Goal: Information Seeking & Learning: Learn about a topic

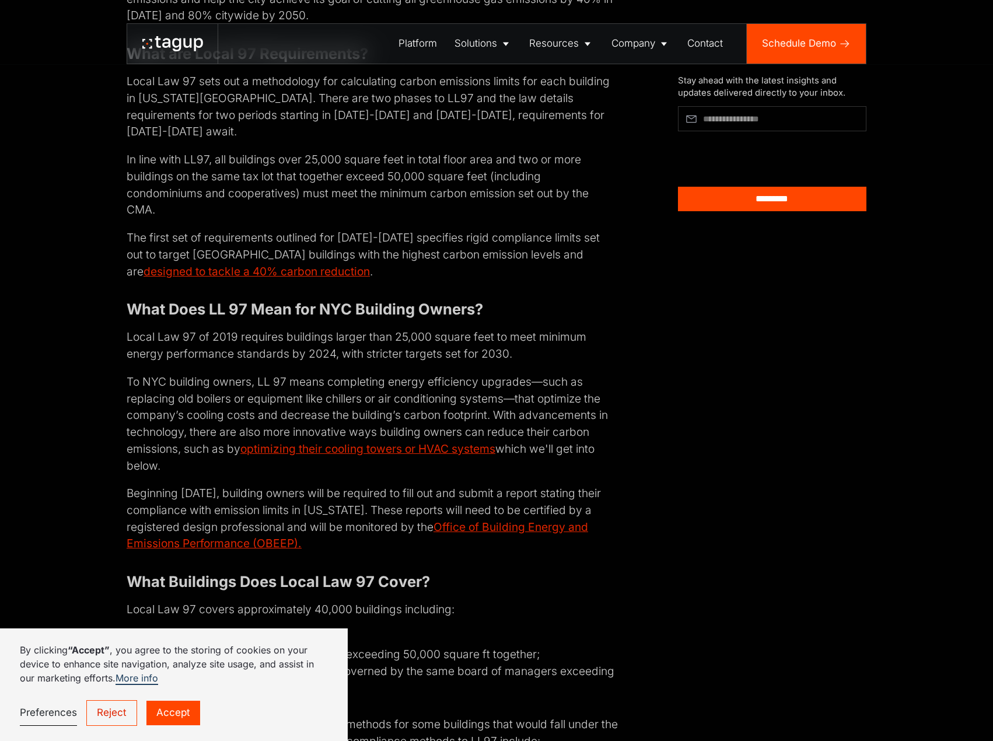
scroll to position [1034, 0]
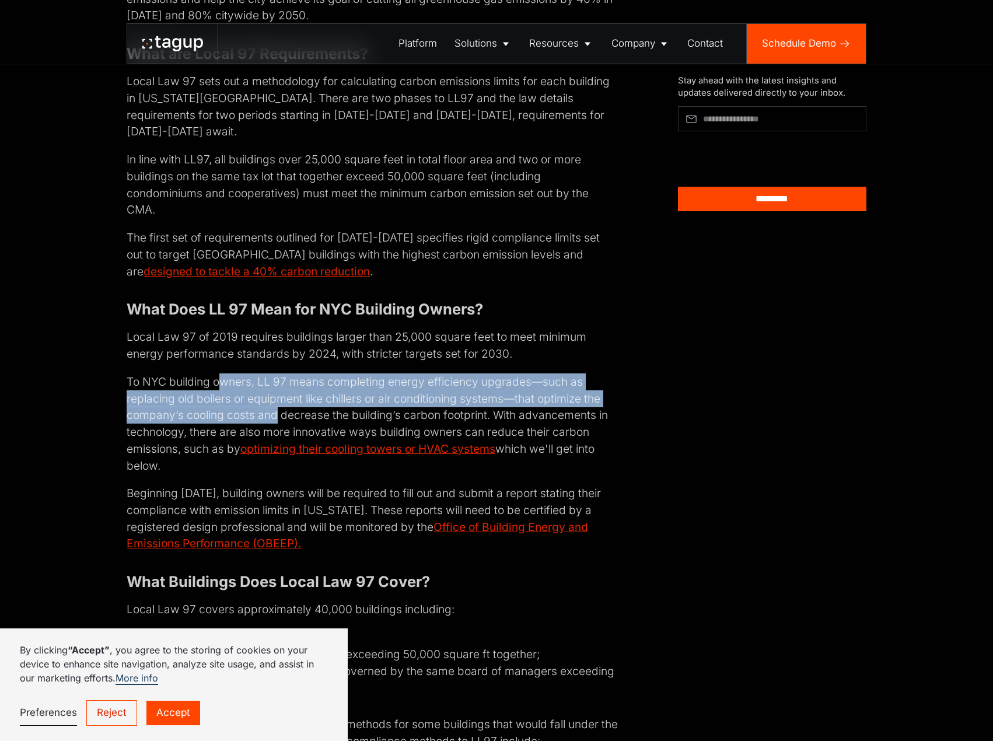
drag, startPoint x: 216, startPoint y: 364, endPoint x: 272, endPoint y: 411, distance: 72.9
click at [273, 411] on p "To NYC building owners, LL 97 means completing energy efficiency upgrades—such …" at bounding box center [373, 423] width 492 height 100
drag, startPoint x: 302, startPoint y: 413, endPoint x: 229, endPoint y: 359, distance: 90.2
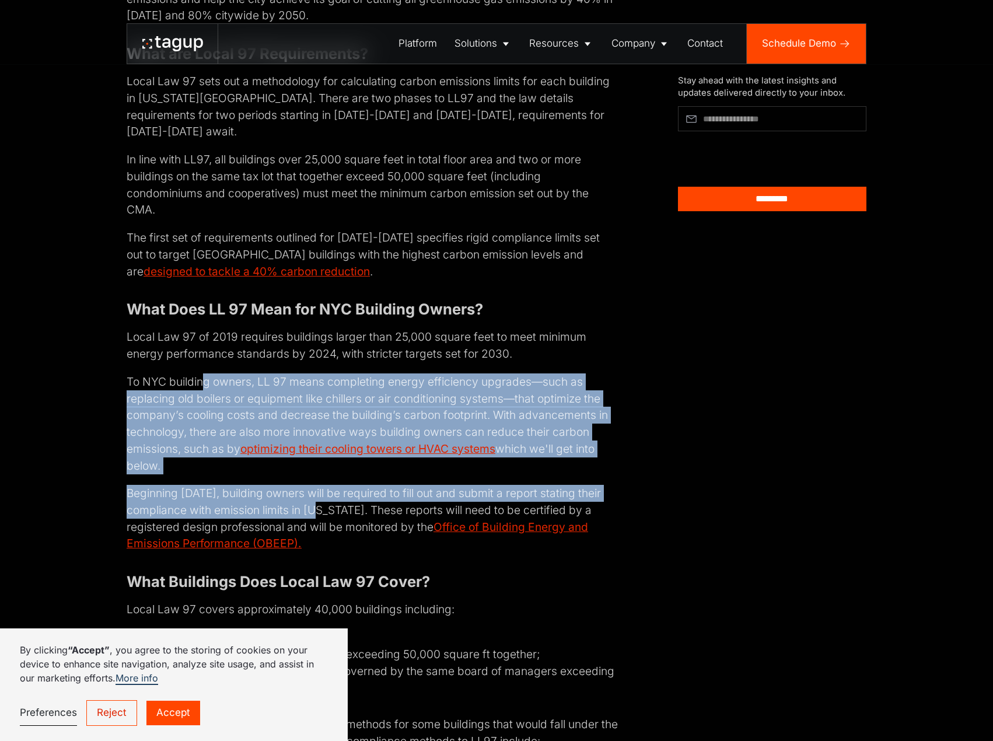
drag, startPoint x: 318, startPoint y: 513, endPoint x: 202, endPoint y: 372, distance: 182.4
click at [202, 373] on p "To NYC building owners, LL 97 means completing energy efficiency upgrades—such …" at bounding box center [373, 423] width 492 height 100
drag, startPoint x: 373, startPoint y: 515, endPoint x: 254, endPoint y: 358, distance: 196.7
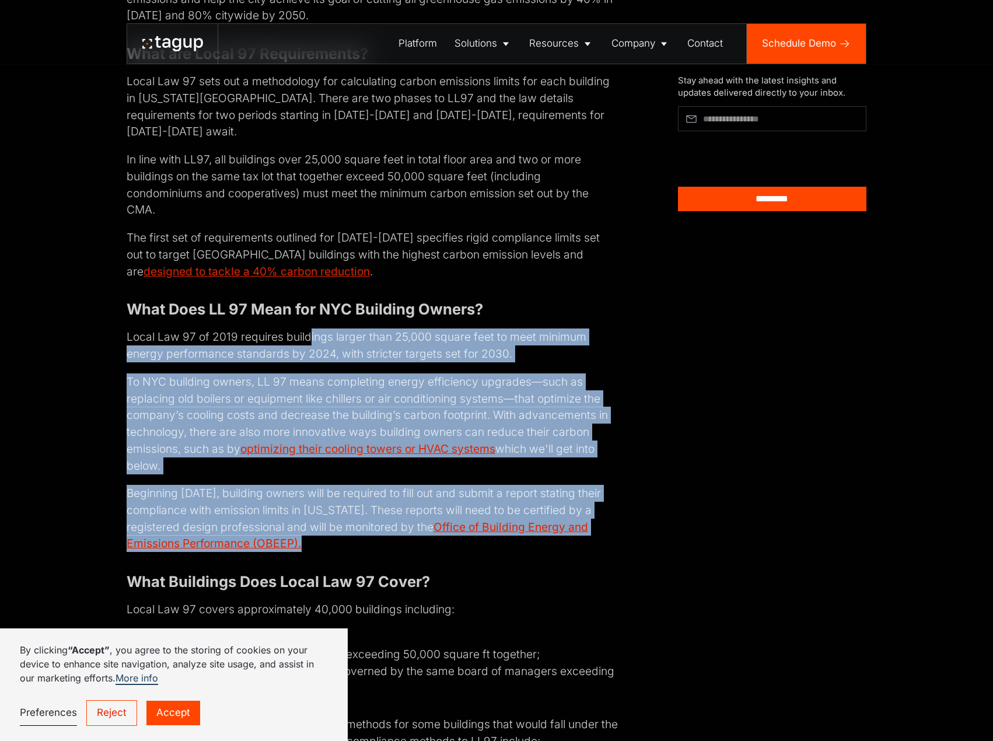
drag, startPoint x: 362, startPoint y: 536, endPoint x: 308, endPoint y: 335, distance: 208.5
click at [308, 335] on p "Local Law 97 of 2019 requires buildings larger than 25,000 square feet to meet …" at bounding box center [373, 345] width 492 height 33
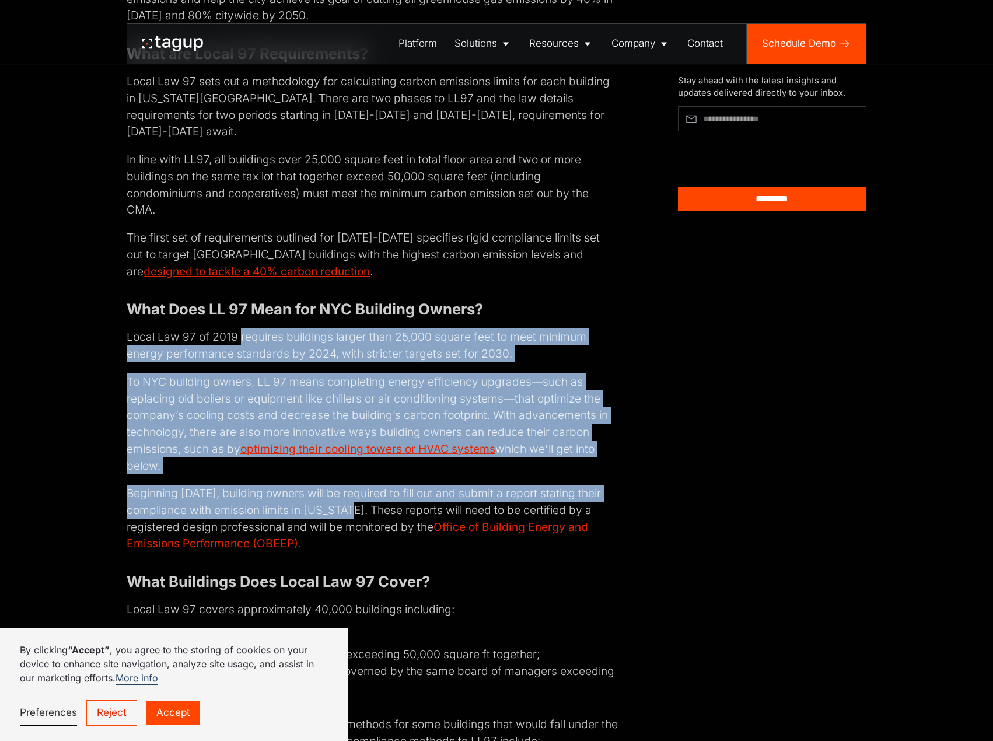
drag, startPoint x: 239, startPoint y: 331, endPoint x: 351, endPoint y: 514, distance: 213.5
click at [351, 514] on p "Beginning [DATE], building owners will be required to fill out and submit a rep…" at bounding box center [373, 518] width 492 height 67
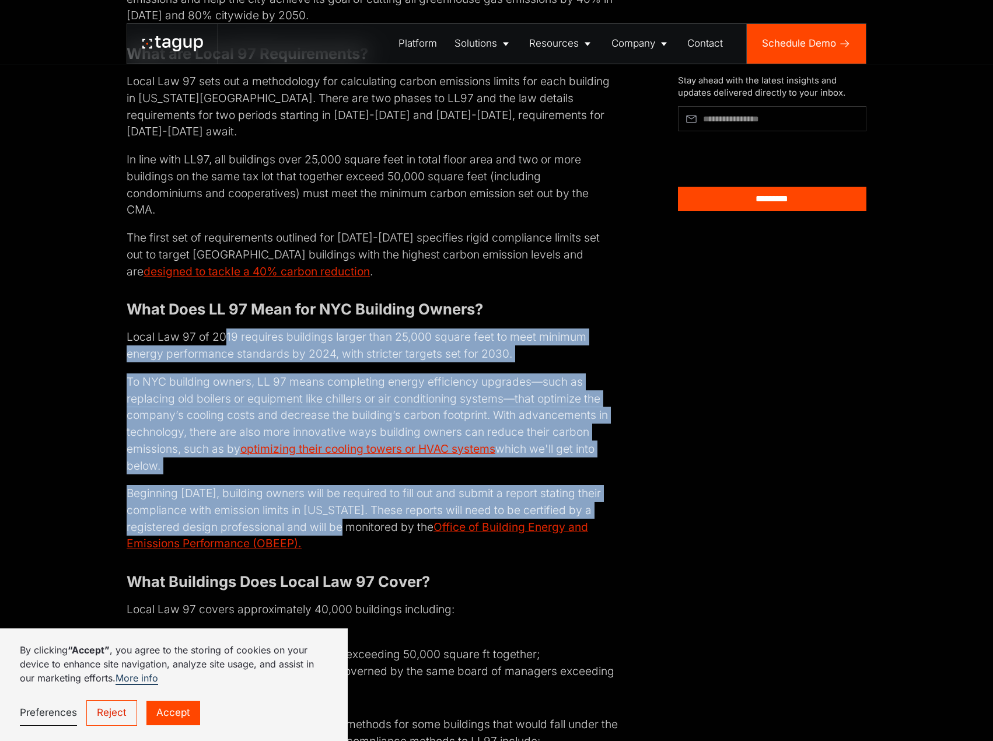
drag, startPoint x: 326, startPoint y: 521, endPoint x: 225, endPoint y: 323, distance: 221.6
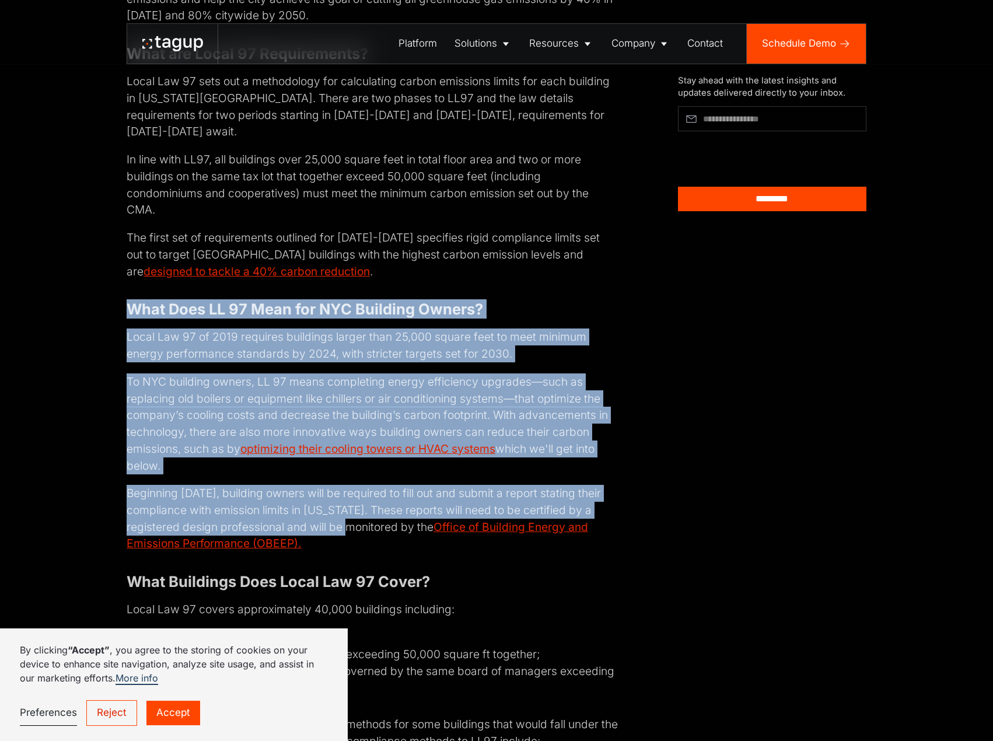
drag, startPoint x: 329, startPoint y: 532, endPoint x: 248, endPoint y: 265, distance: 279.3
click at [248, 265] on p "The first set of requirements outlined for [DATE]-[DATE] specifies rigid compli…" at bounding box center [373, 254] width 492 height 50
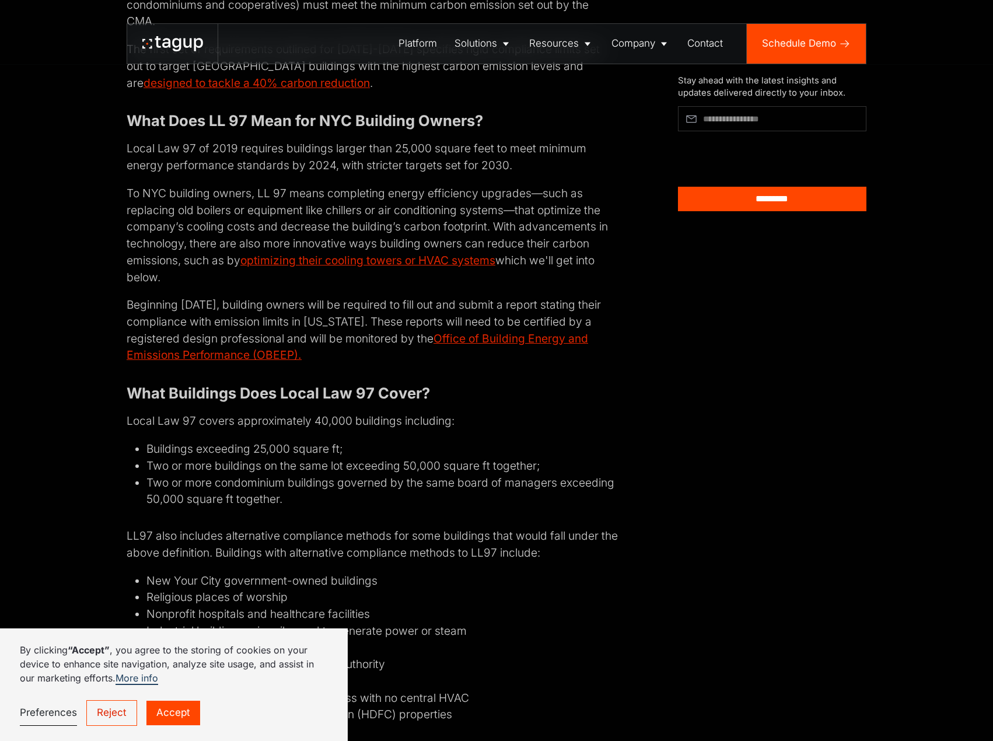
scroll to position [1326, 0]
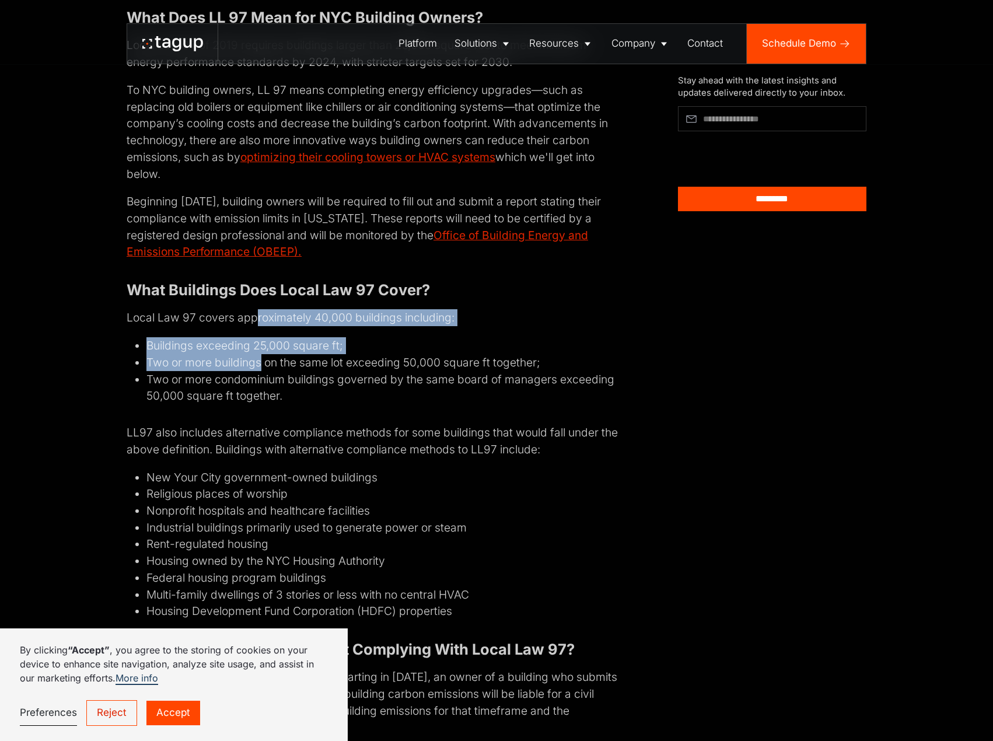
drag, startPoint x: 254, startPoint y: 313, endPoint x: 258, endPoint y: 362, distance: 49.1
click at [258, 362] on div "Editor's Note: Since this publication, Beacon's HVAC optimization technology ha…" at bounding box center [373, 633] width 492 height 2643
click at [259, 362] on li "Two or more buildings on the same lot exceeding 50,000 square ft together;" at bounding box center [382, 362] width 472 height 17
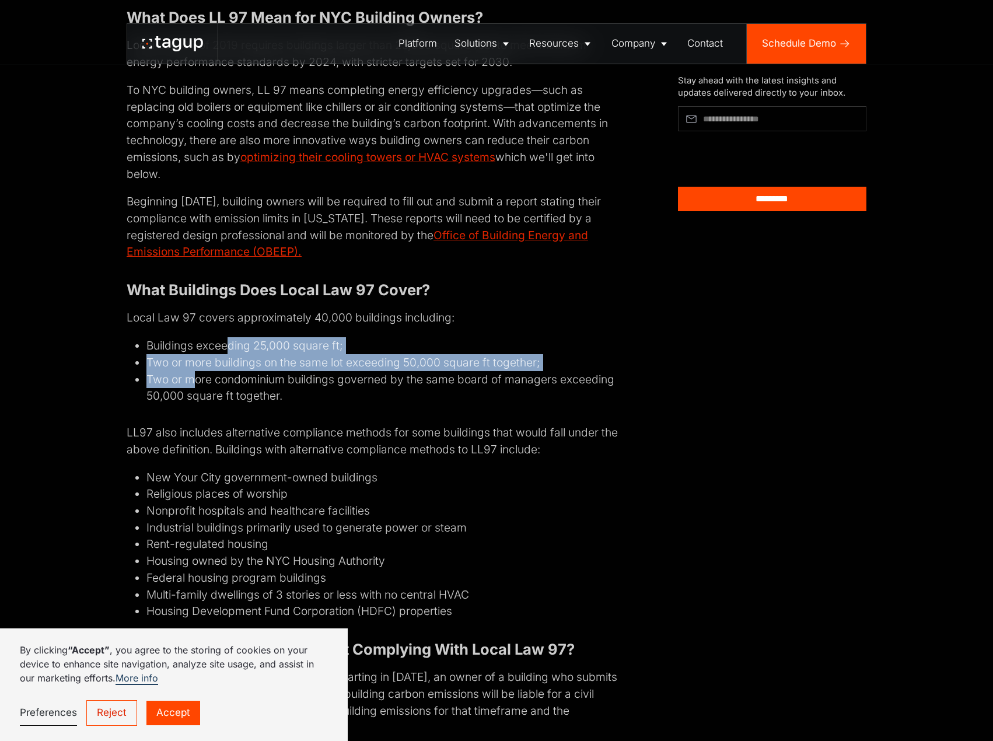
drag, startPoint x: 195, startPoint y: 383, endPoint x: 228, endPoint y: 347, distance: 49.6
click at [228, 347] on ul "Buildings exceeding 25,000 square ft; Two or more buildings on the same lot exc…" at bounding box center [373, 370] width 492 height 67
click at [229, 347] on li "Buildings exceeding 25,000 square ft;" at bounding box center [382, 345] width 472 height 17
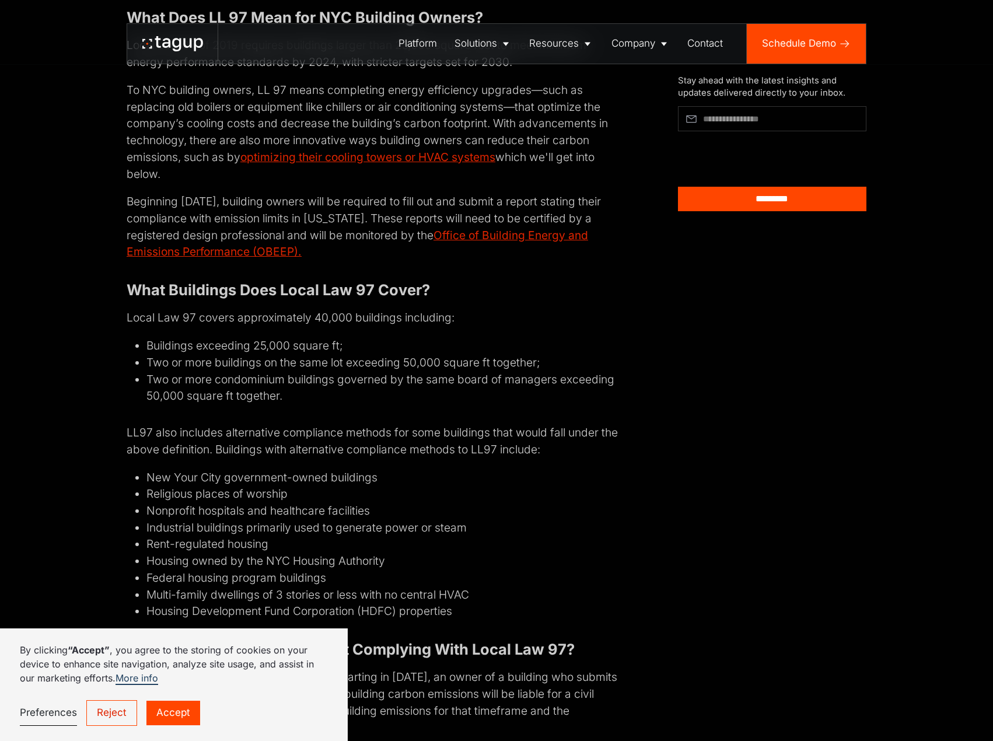
click at [210, 347] on li "Buildings exceeding 25,000 square ft;" at bounding box center [382, 345] width 472 height 17
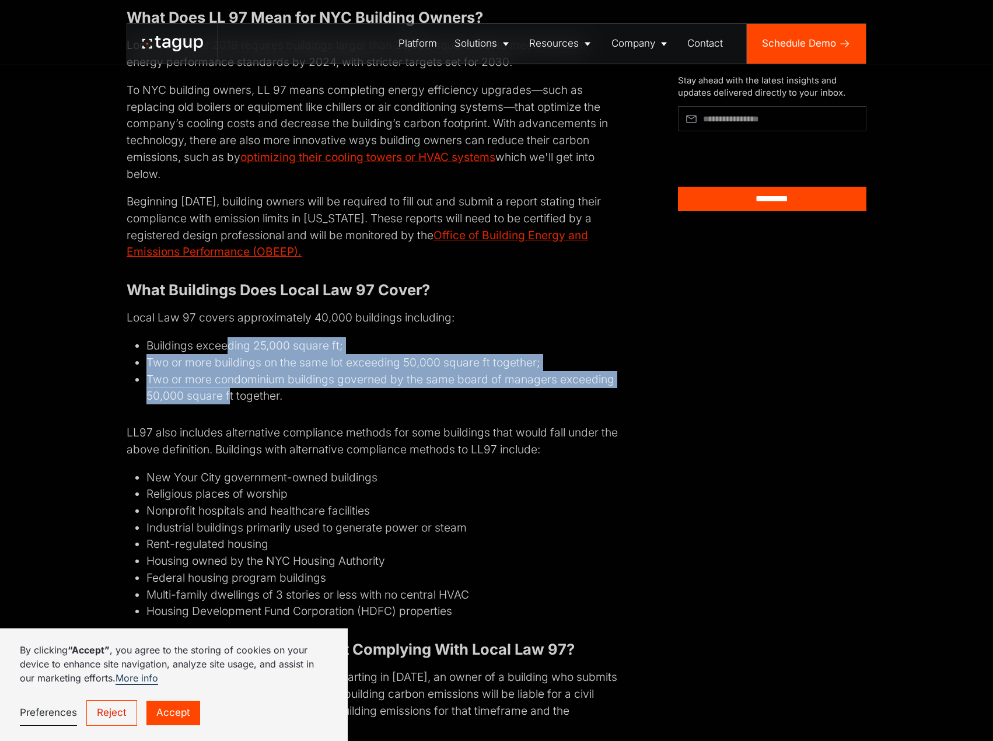
drag, startPoint x: 224, startPoint y: 347, endPoint x: 226, endPoint y: 388, distance: 40.9
click at [226, 388] on ul "Buildings exceeding 25,000 square ft; Two or more buildings on the same lot exc…" at bounding box center [373, 370] width 492 height 67
click at [227, 388] on li "Two or more condominium buildings governed by the same board of managers exceed…" at bounding box center [382, 387] width 472 height 33
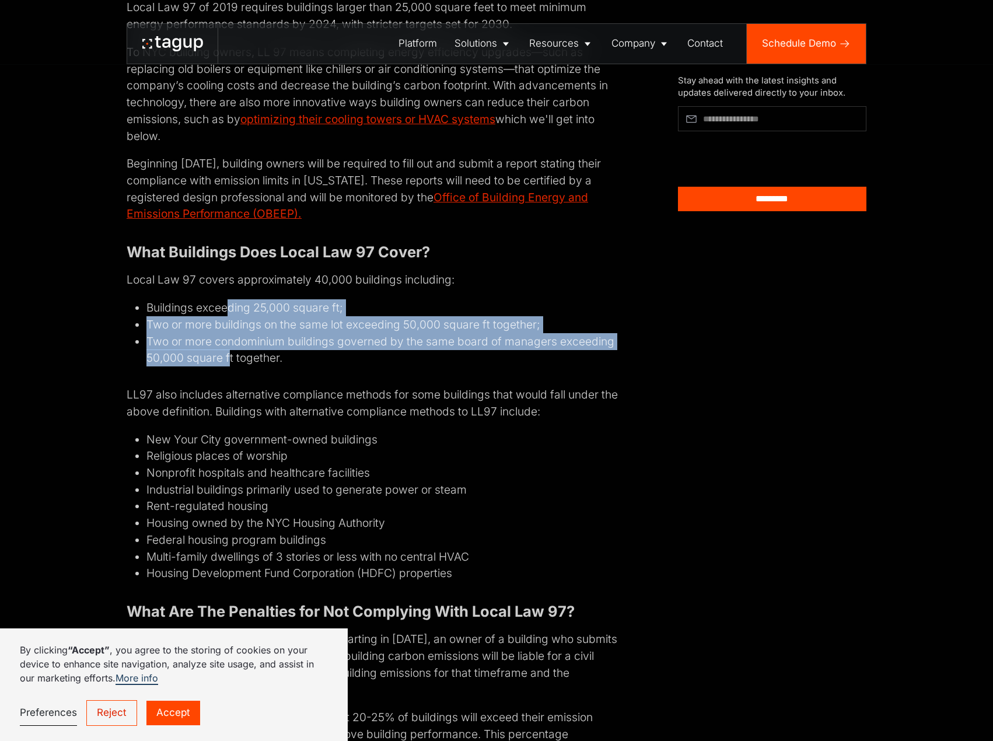
scroll to position [1384, 0]
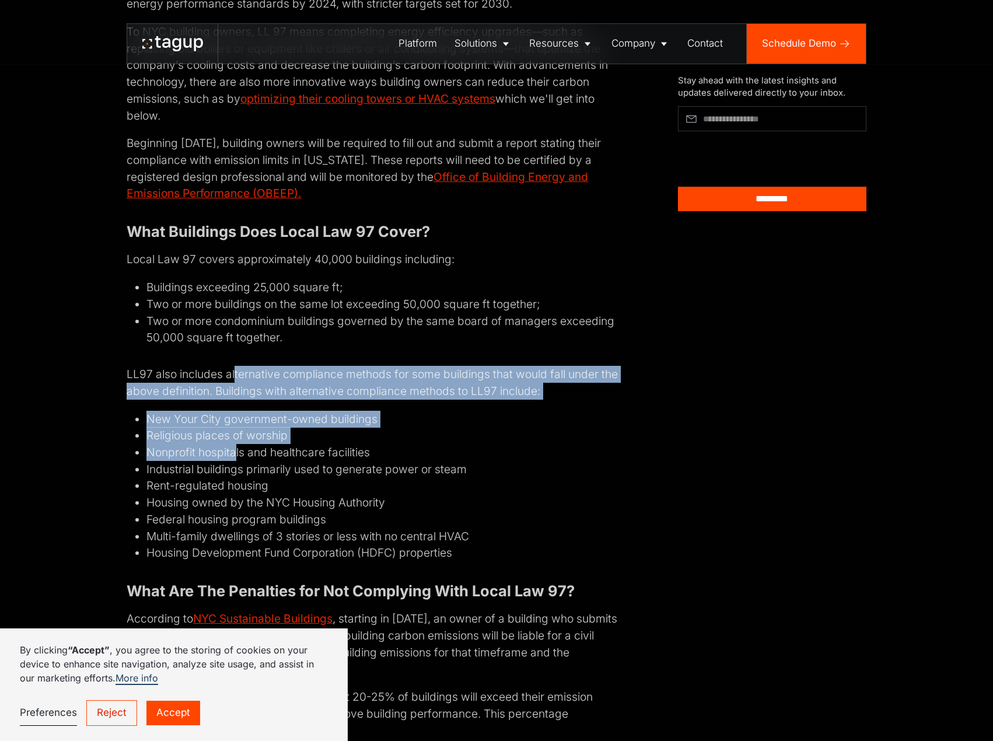
drag, startPoint x: 235, startPoint y: 410, endPoint x: 234, endPoint y: 447, distance: 37.4
click at [234, 447] on div "Editor's Note: Since this publication, Beacon's HVAC optimization technology ha…" at bounding box center [373, 575] width 492 height 2643
click at [234, 447] on li "Nonprofit hospitals and healthcare facilities" at bounding box center [382, 452] width 472 height 17
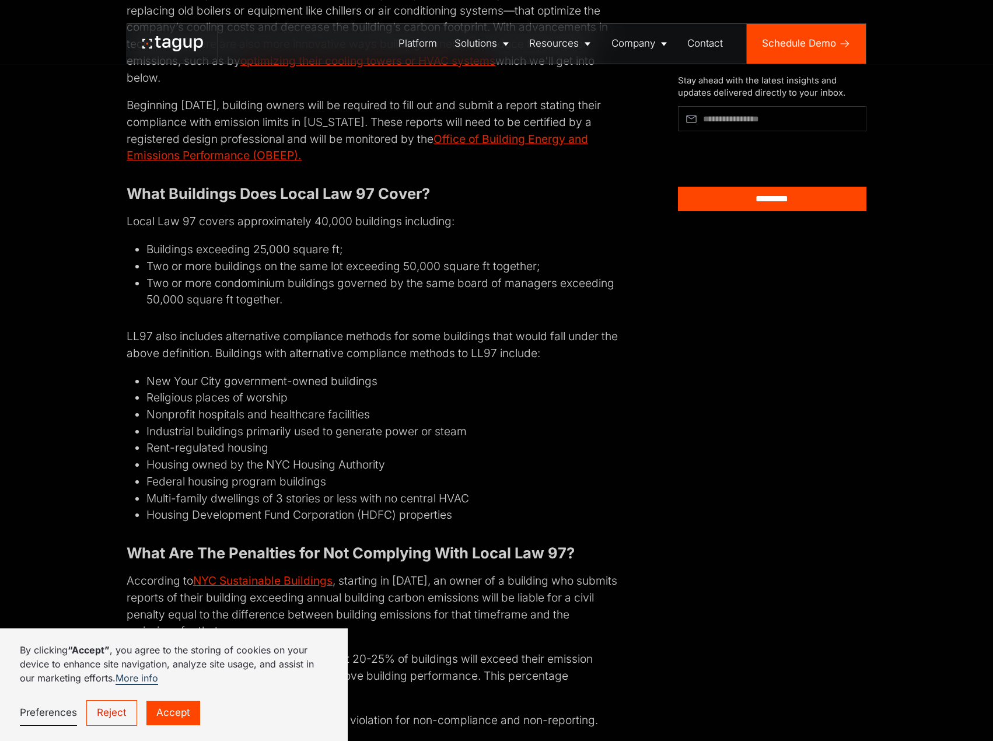
scroll to position [1443, 0]
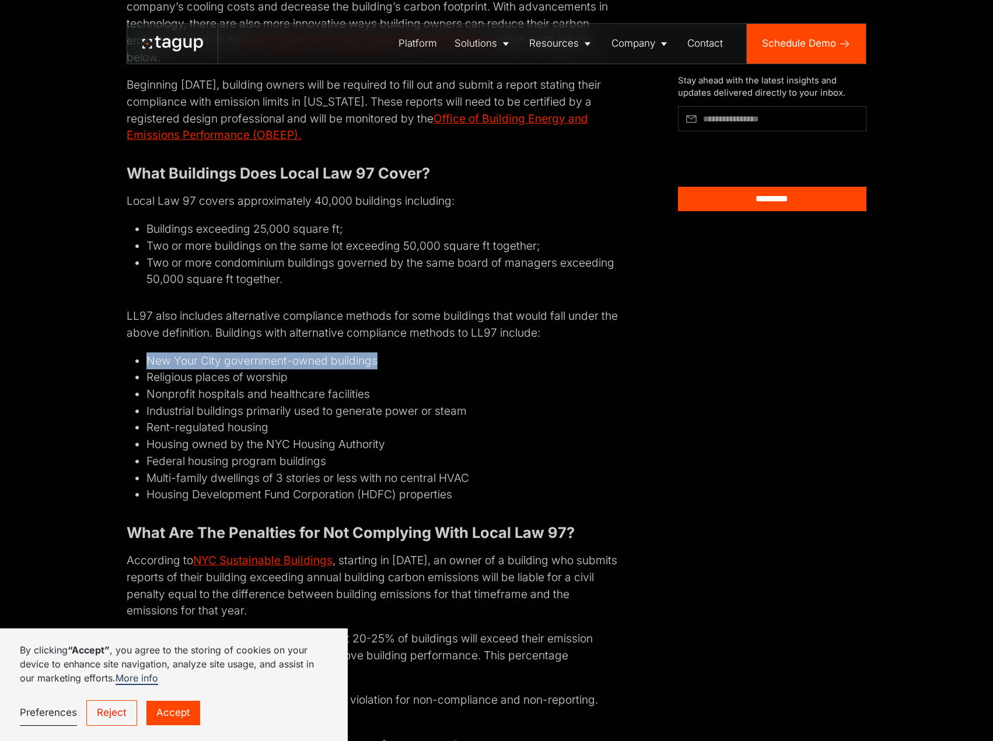
drag, startPoint x: 137, startPoint y: 356, endPoint x: 420, endPoint y: 358, distance: 283.6
click at [420, 358] on ul "New Your City government-owned buildings Religious places of worship Nonprofit …" at bounding box center [373, 427] width 492 height 151
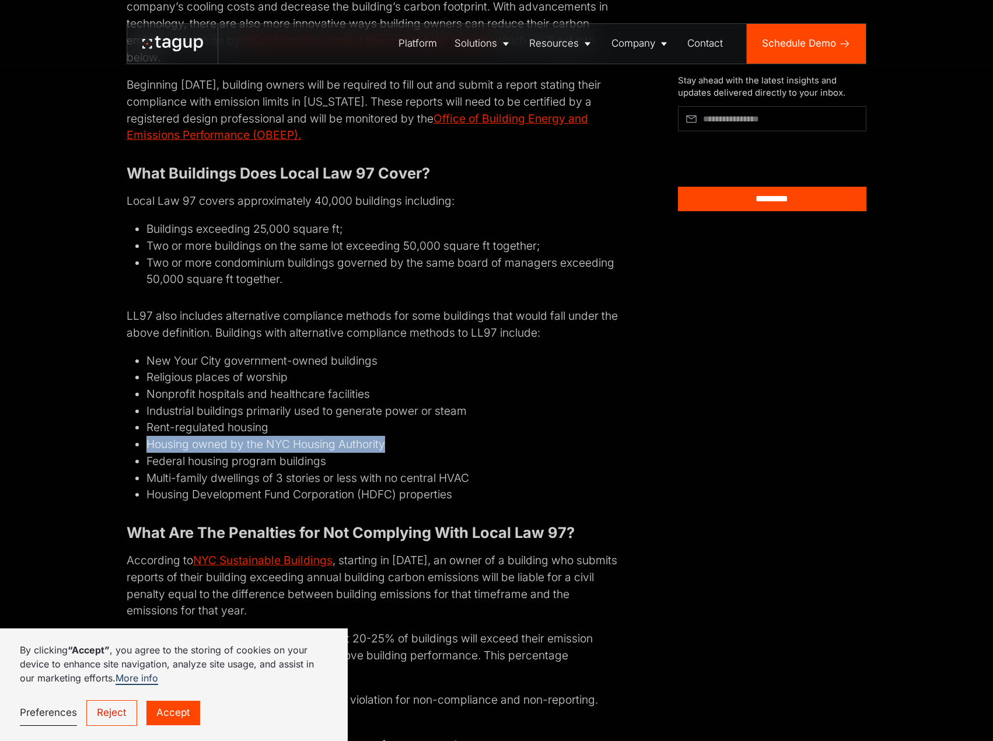
drag, startPoint x: 141, startPoint y: 440, endPoint x: 477, endPoint y: 445, distance: 336.2
click at [477, 445] on ul "New Your City government-owned buildings Religious places of worship Nonprofit …" at bounding box center [373, 427] width 492 height 151
drag, startPoint x: 121, startPoint y: 430, endPoint x: 303, endPoint y: 434, distance: 182.7
click at [303, 434] on div "Editor's Note: Since this publication, Beacon's HVAC optimization technology ha…" at bounding box center [497, 517] width 944 height 2722
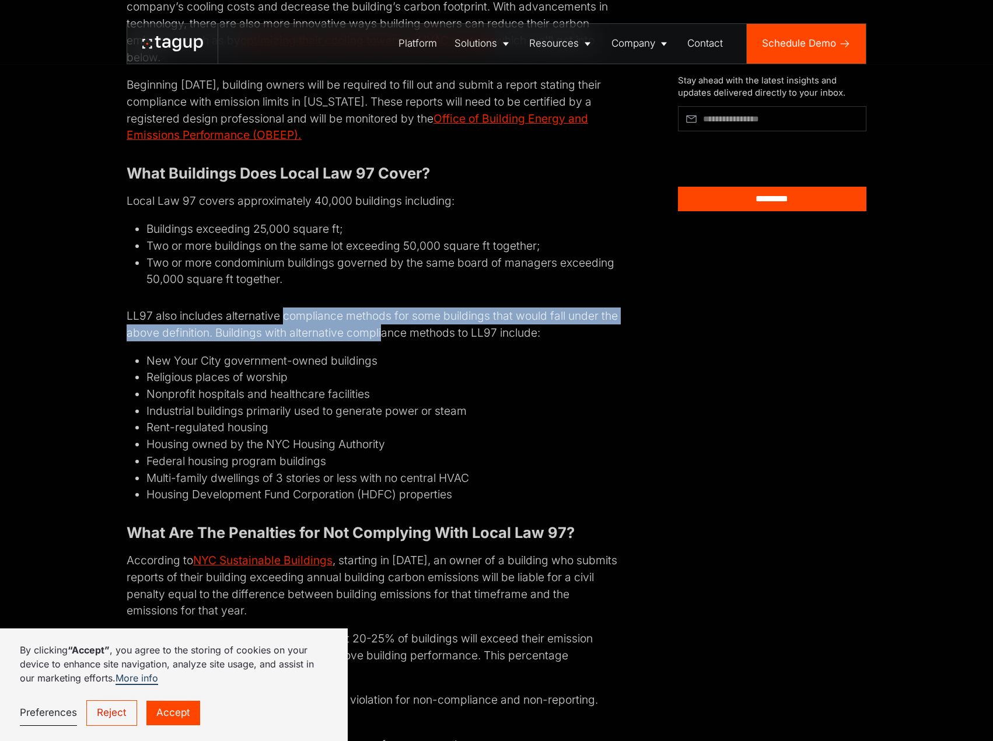
drag, startPoint x: 284, startPoint y: 306, endPoint x: 401, endPoint y: 331, distance: 120.0
click at [401, 331] on div "Editor's Note: Since this publication, Beacon's HVAC optimization technology ha…" at bounding box center [373, 516] width 492 height 2643
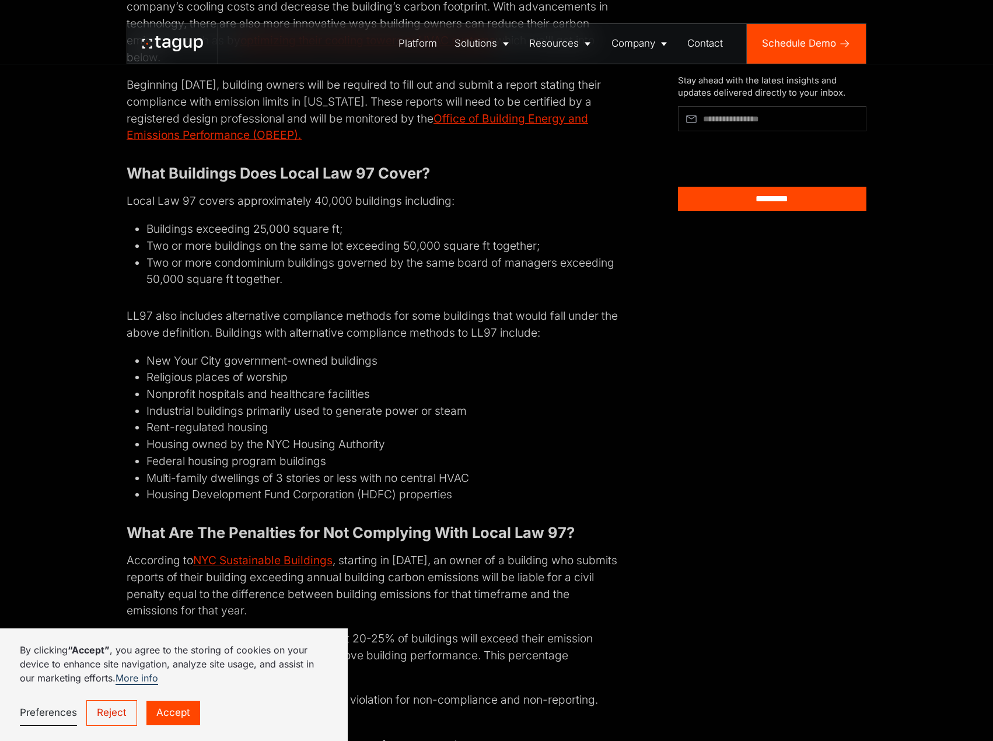
click at [405, 331] on p "LL97 also includes alternative compliance methods for some buildings that would…" at bounding box center [373, 324] width 492 height 33
drag, startPoint x: 158, startPoint y: 441, endPoint x: 259, endPoint y: 422, distance: 102.1
click at [259, 422] on ul "New Your City government-owned buildings Religious places of worship Nonprofit …" at bounding box center [373, 427] width 492 height 151
drag, startPoint x: 148, startPoint y: 459, endPoint x: 261, endPoint y: 432, distance: 115.8
click at [261, 432] on ul "New Your City government-owned buildings Religious places of worship Nonprofit …" at bounding box center [373, 427] width 492 height 151
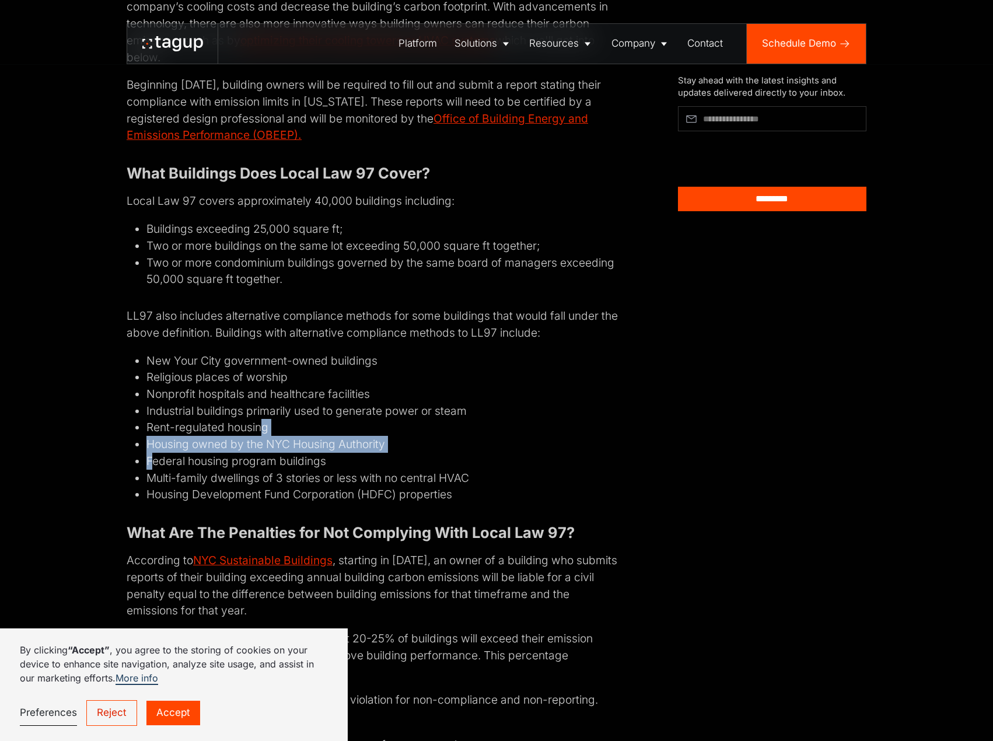
click at [261, 432] on li "Rent-regulated housing" at bounding box center [382, 427] width 472 height 17
drag, startPoint x: 257, startPoint y: 429, endPoint x: 145, endPoint y: 453, distance: 115.1
click at [145, 453] on ul "New Your City government-owned buildings Religious places of worship Nonprofit …" at bounding box center [373, 427] width 492 height 151
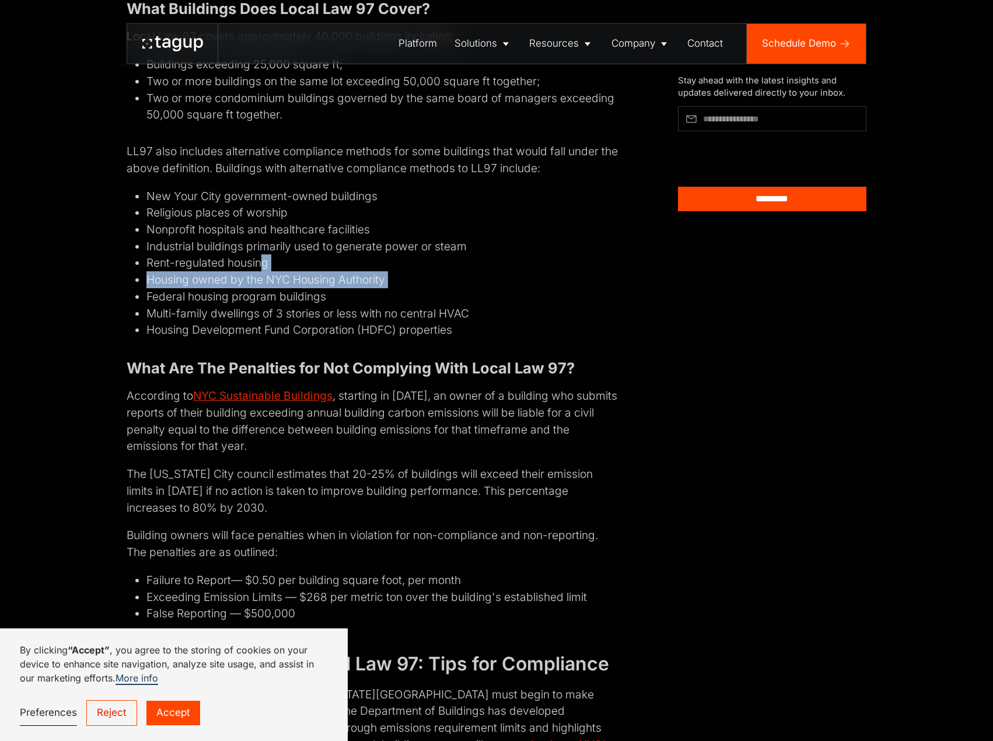
scroll to position [1734, 0]
